Goal: Register for event/course

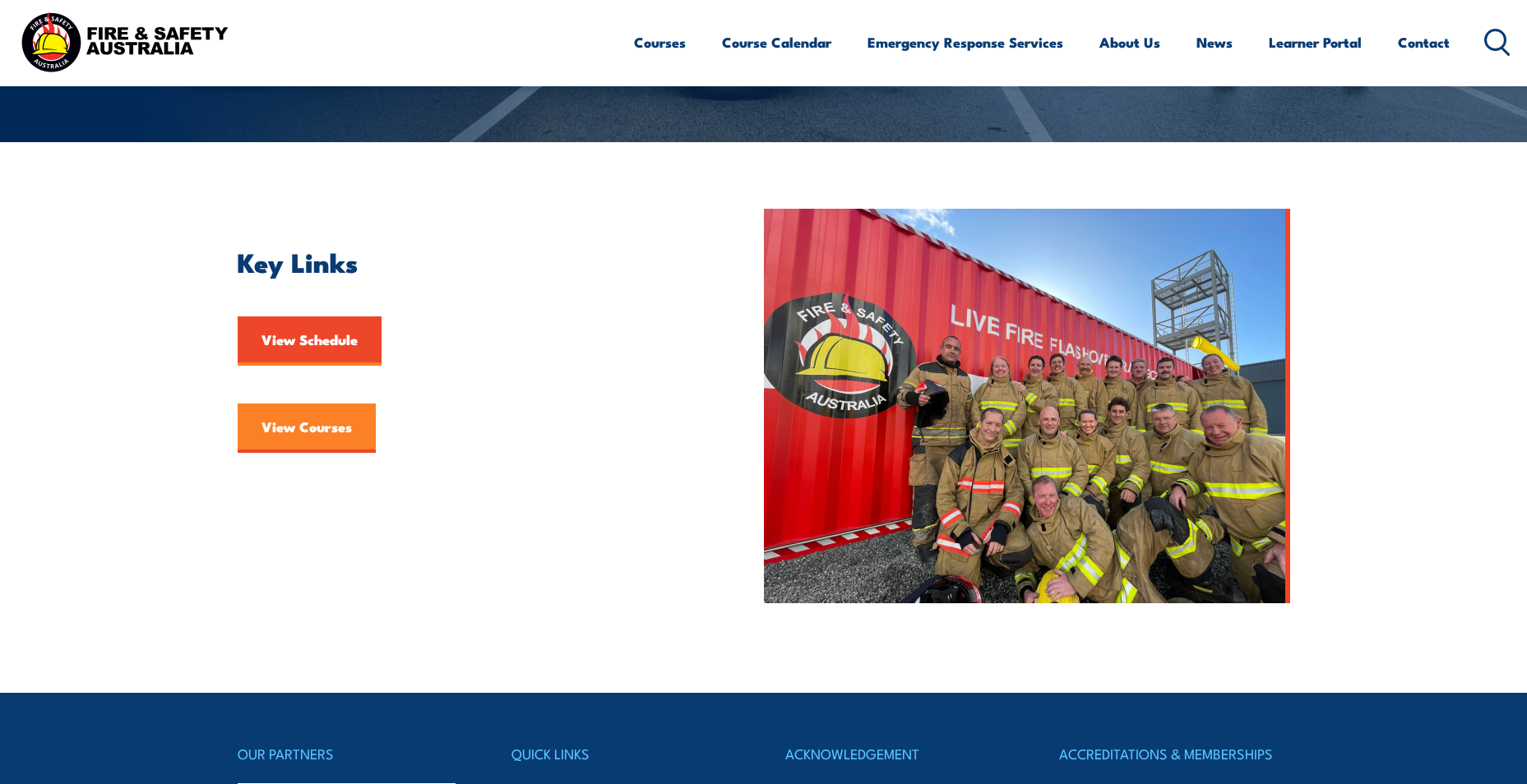
click at [305, 427] on link "View Courses" at bounding box center [307, 427] width 138 height 50
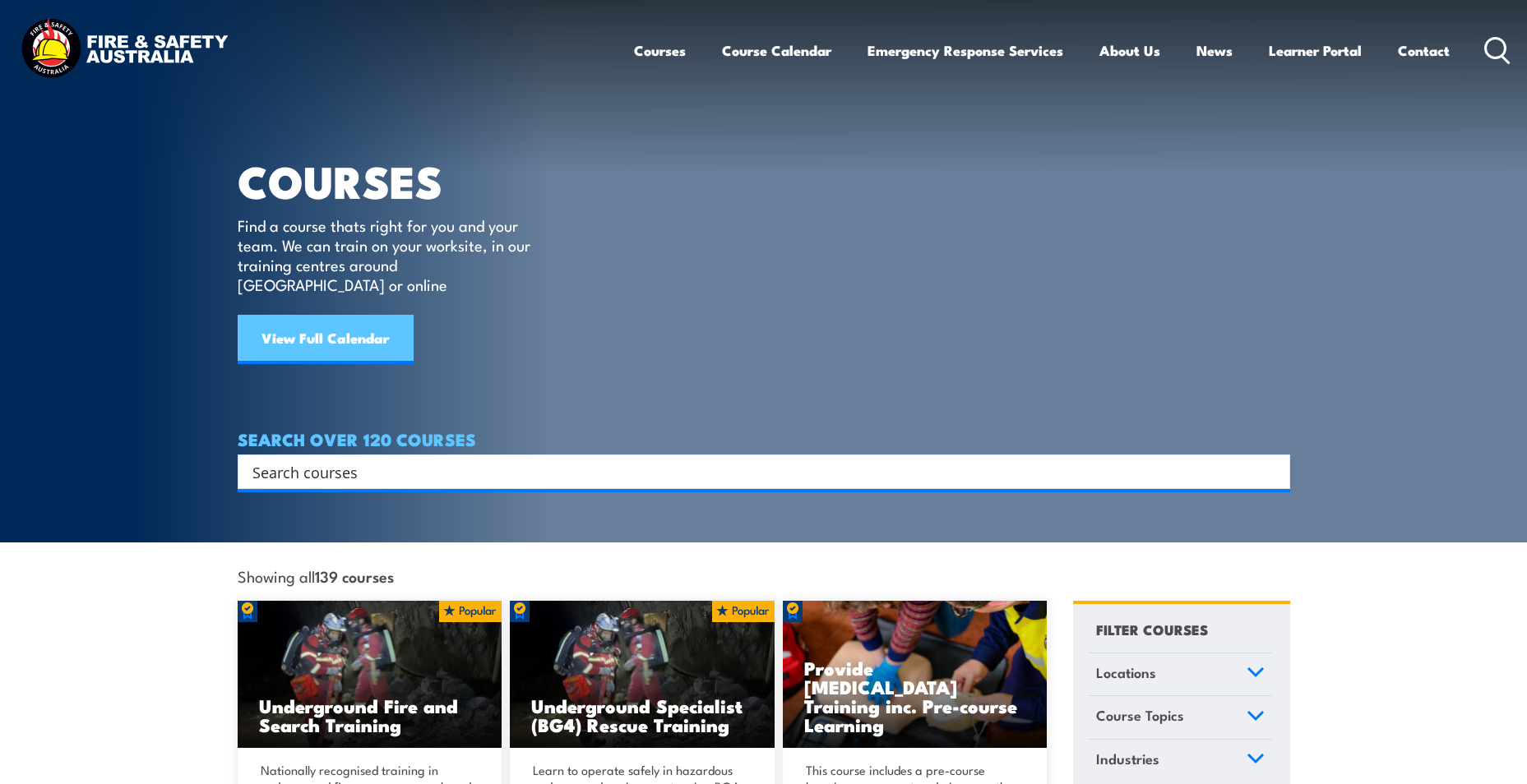
click at [281, 315] on link "View Full Calendar" at bounding box center [326, 339] width 176 height 50
